Goal: Task Accomplishment & Management: Complete application form

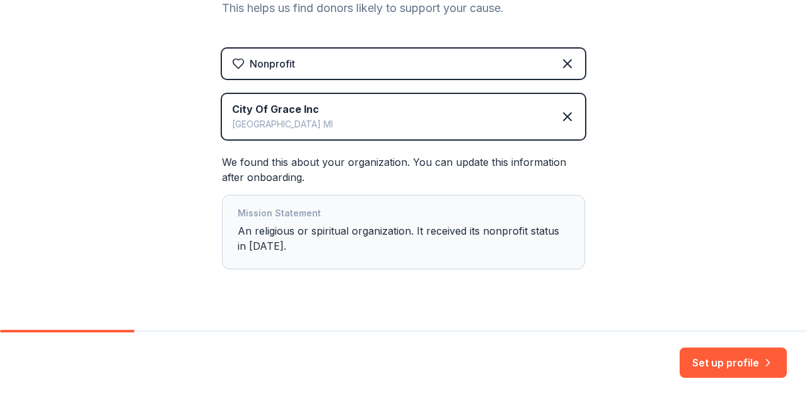
scroll to position [218, 0]
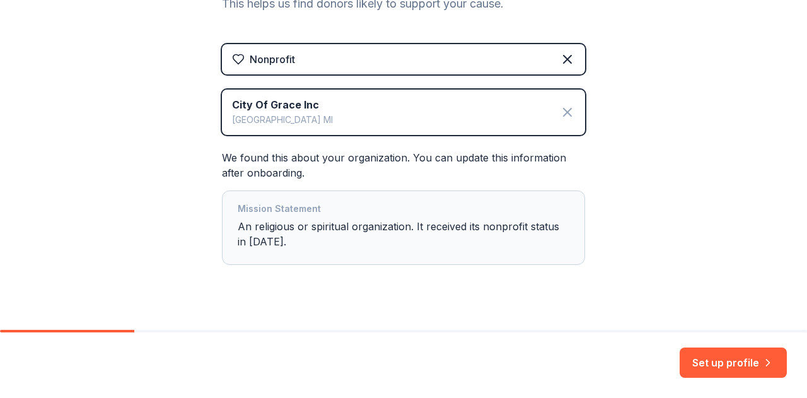
click at [564, 113] on icon at bounding box center [568, 112] width 8 height 8
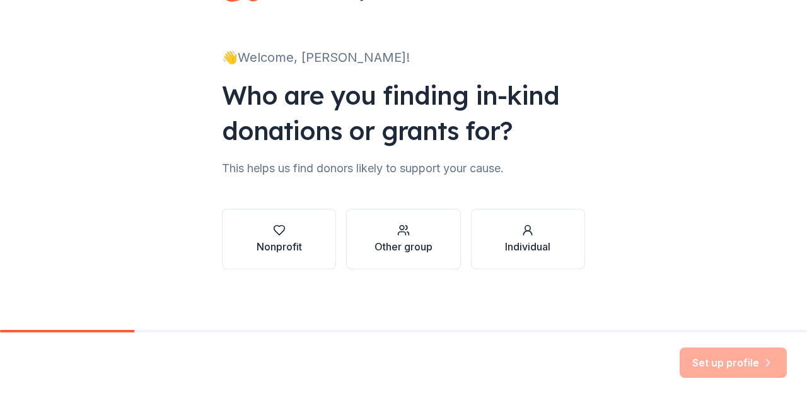
scroll to position [0, 0]
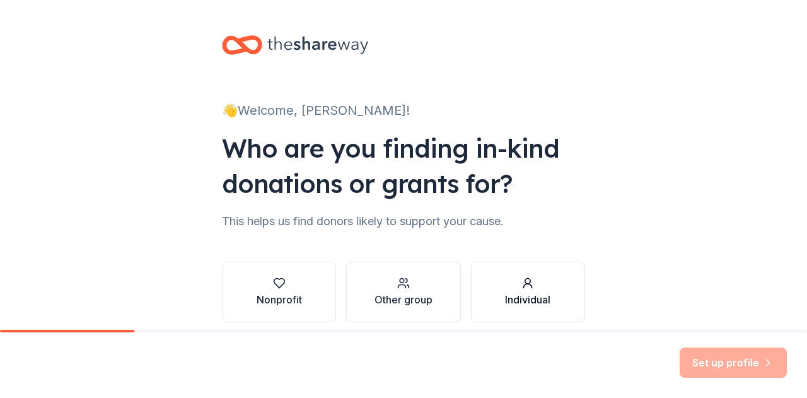
click at [521, 292] on div "Individual" at bounding box center [527, 299] width 45 height 15
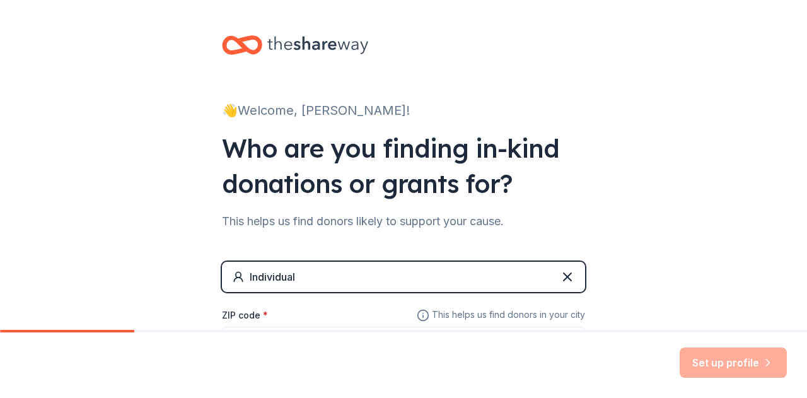
click at [334, 314] on div "ZIP code *" at bounding box center [403, 329] width 363 height 45
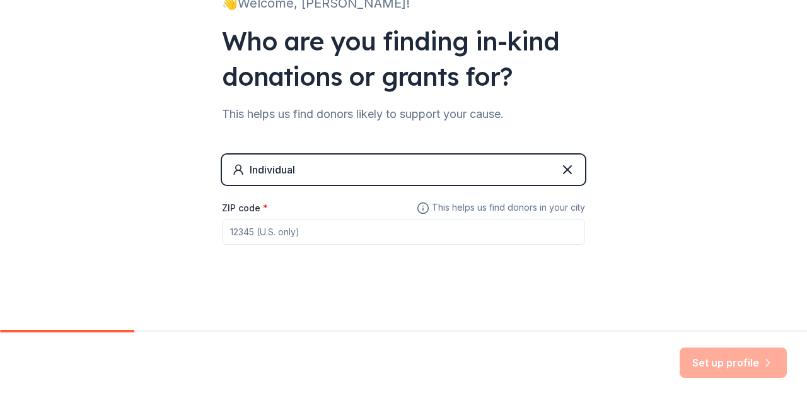
click at [296, 234] on input "ZIP code *" at bounding box center [403, 231] width 363 height 25
type input "48208"
click at [717, 354] on button "Set up profile" at bounding box center [733, 362] width 107 height 30
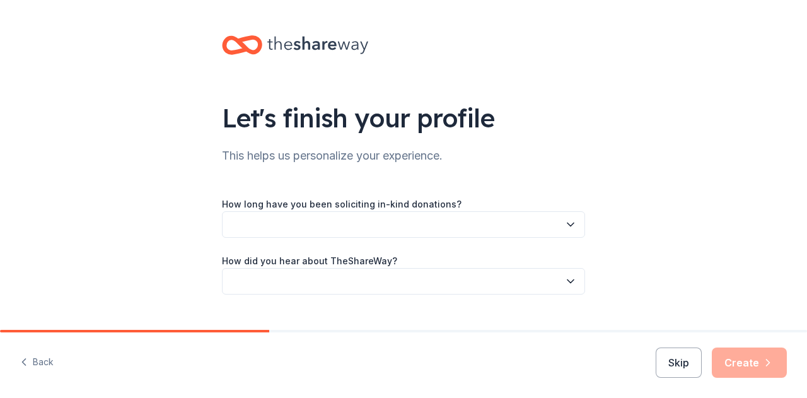
click at [520, 221] on button "button" at bounding box center [403, 224] width 363 height 26
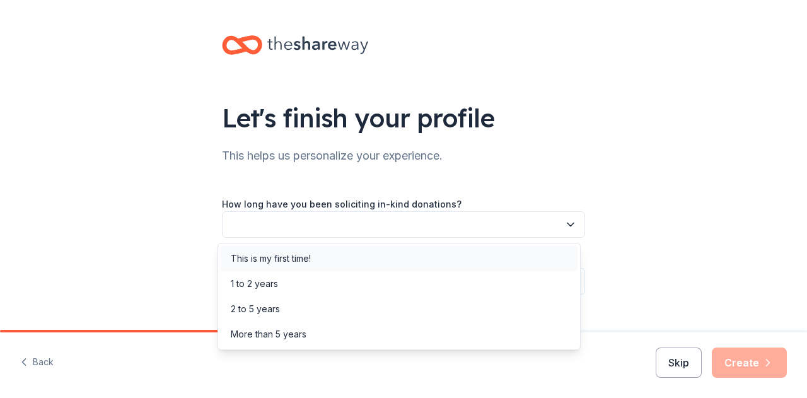
click at [301, 261] on div "This is my first time!" at bounding box center [271, 258] width 80 height 15
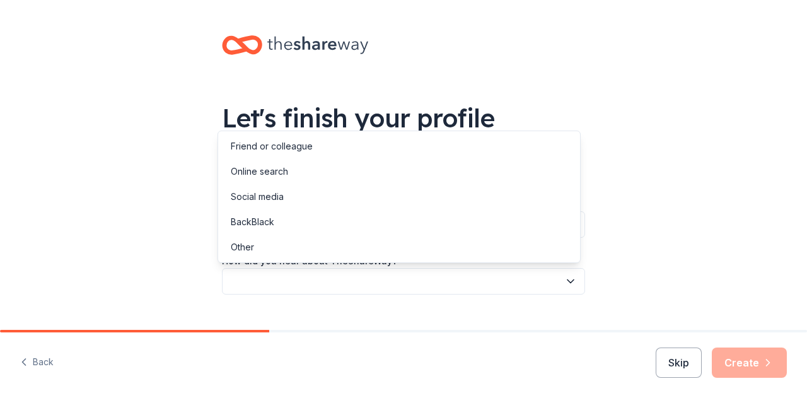
click at [407, 276] on button "button" at bounding box center [403, 281] width 363 height 26
click at [271, 173] on div "Online search" at bounding box center [259, 171] width 57 height 15
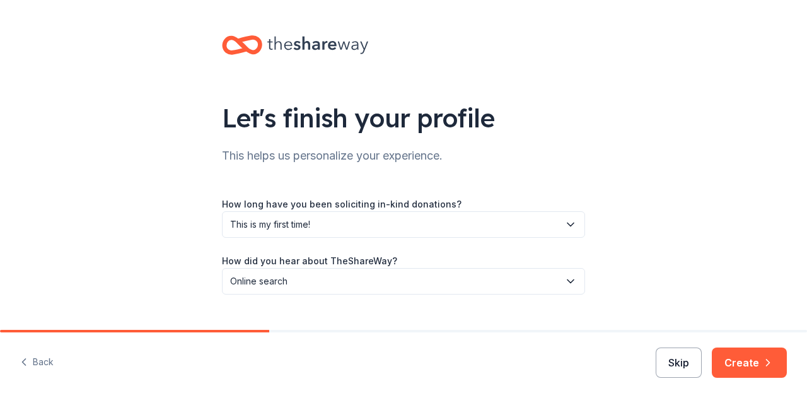
click at [684, 363] on button "Skip" at bounding box center [679, 362] width 46 height 30
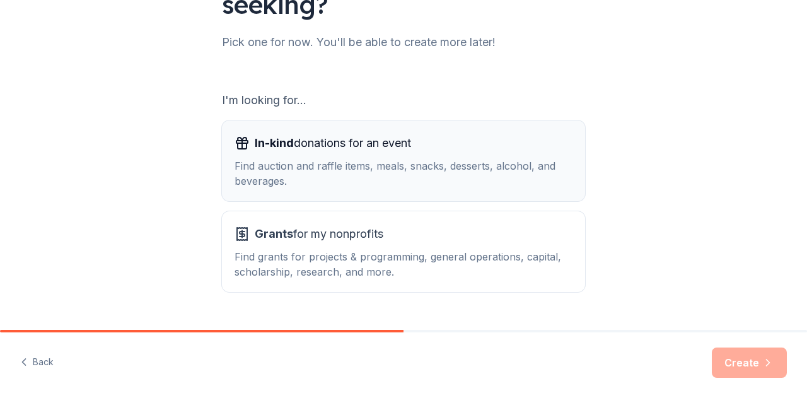
scroll to position [149, 0]
click at [314, 144] on span "In-kind donations for an event" at bounding box center [333, 142] width 156 height 20
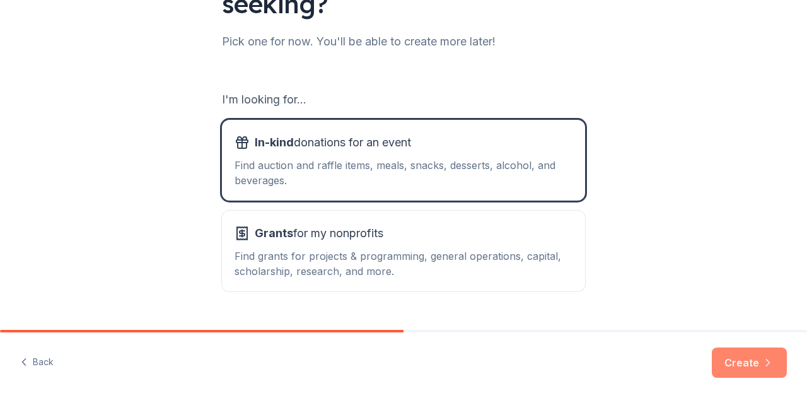
click at [743, 366] on button "Create" at bounding box center [749, 362] width 75 height 30
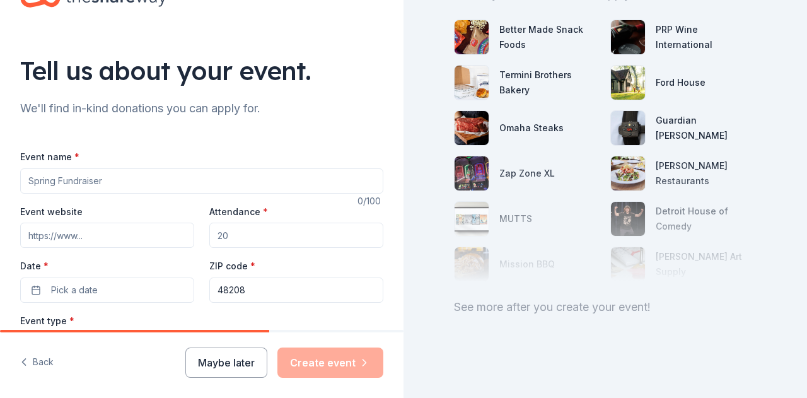
scroll to position [47, 0]
click at [151, 182] on input "Event name *" at bounding box center [201, 181] width 363 height 25
click at [278, 245] on input "Attendance *" at bounding box center [296, 235] width 174 height 25
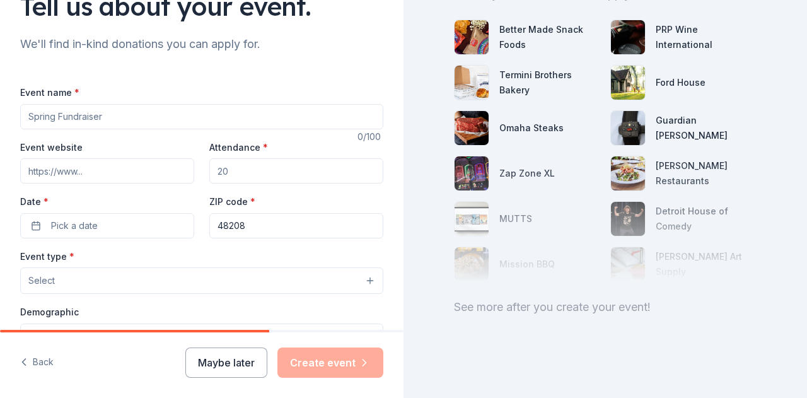
scroll to position [112, 0]
click at [469, 158] on div at bounding box center [605, 219] width 303 height 126
click at [474, 115] on img at bounding box center [472, 128] width 34 height 34
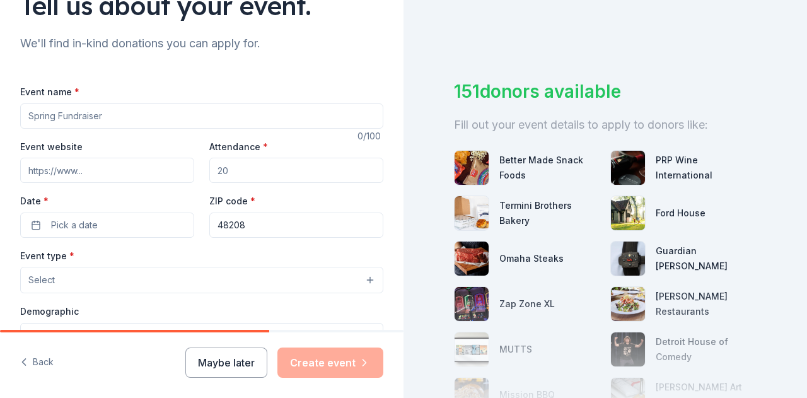
scroll to position [163, 0]
